Goal: Task Accomplishment & Management: Use online tool/utility

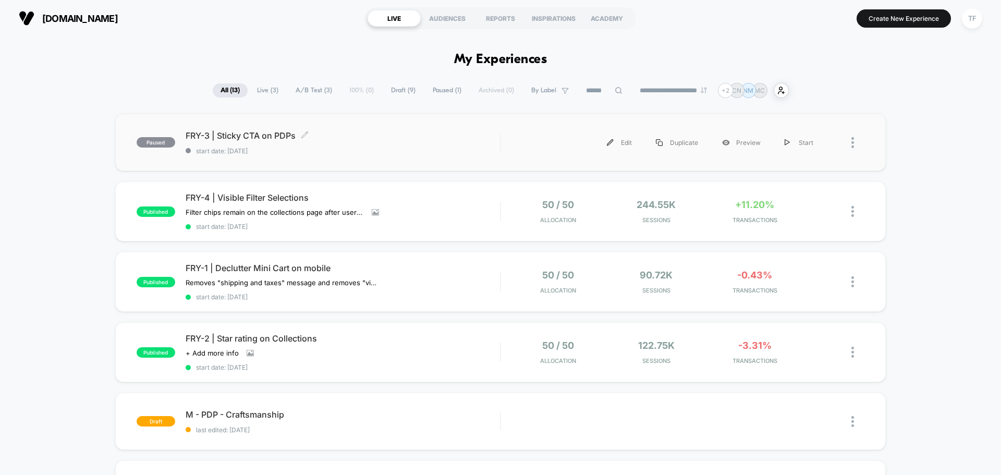
click at [493, 143] on div "FRY-3 | Sticky CTA on PDPs Click to edit experience details Click to edit exper…" at bounding box center [343, 142] width 315 height 25
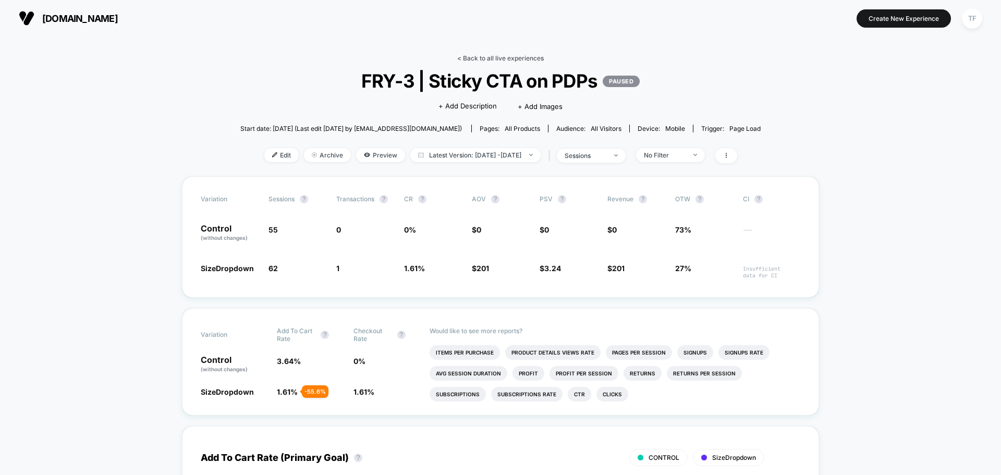
click at [498, 55] on link "< Back to all live experiences" at bounding box center [500, 58] width 87 height 8
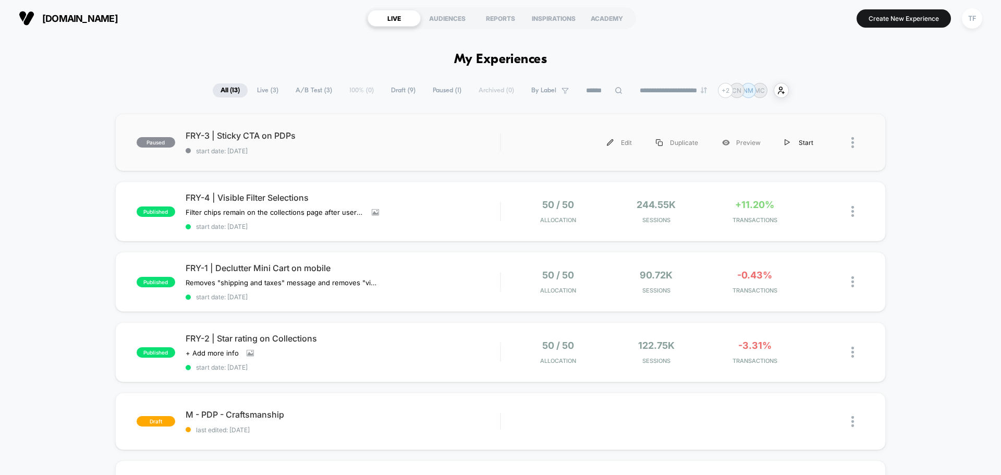
click at [802, 143] on div "Start" at bounding box center [799, 142] width 53 height 23
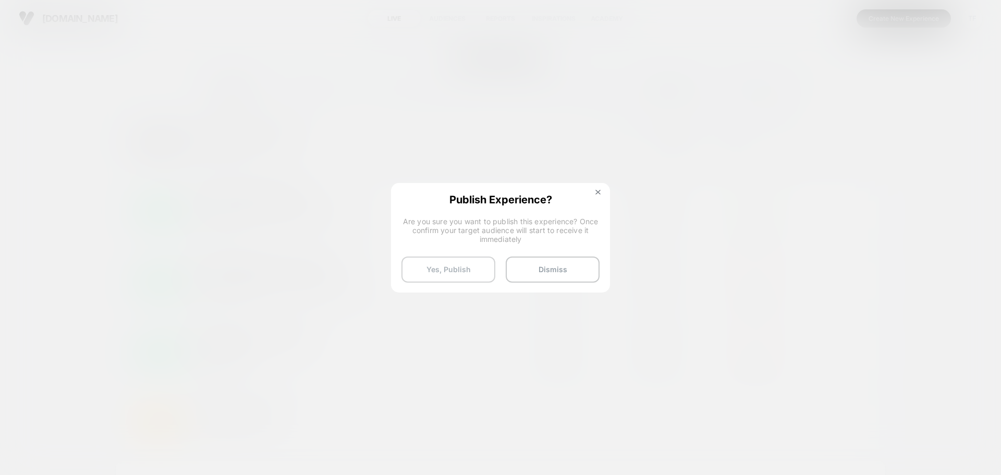
click at [446, 274] on button "Yes, Publish" at bounding box center [449, 270] width 94 height 26
